Goal: Transaction & Acquisition: Book appointment/travel/reservation

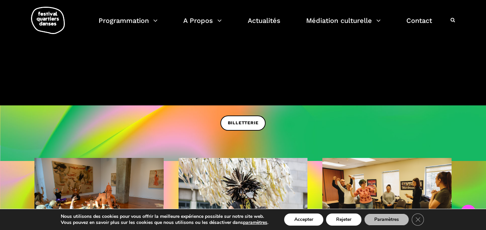
scroll to position [193, 0]
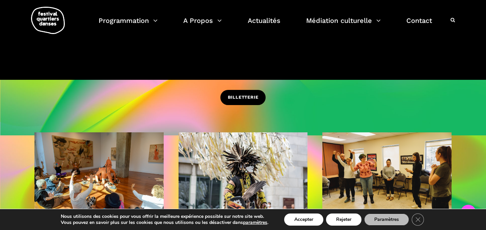
click at [240, 99] on span "BILLETTERIE" at bounding box center [243, 97] width 31 height 7
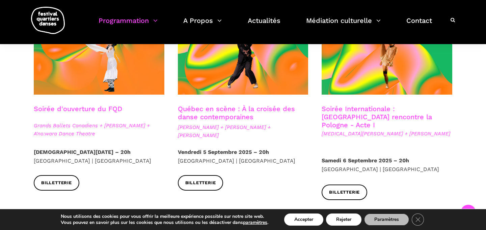
scroll to position [206, 0]
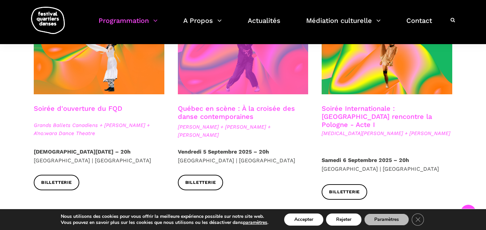
click at [245, 81] on span at bounding box center [243, 50] width 131 height 87
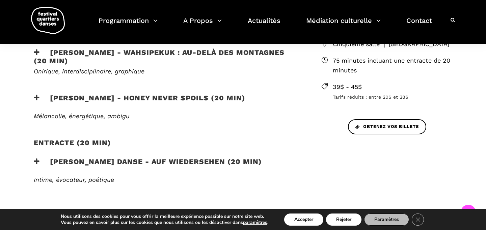
scroll to position [240, 0]
